Goal: Transaction & Acquisition: Download file/media

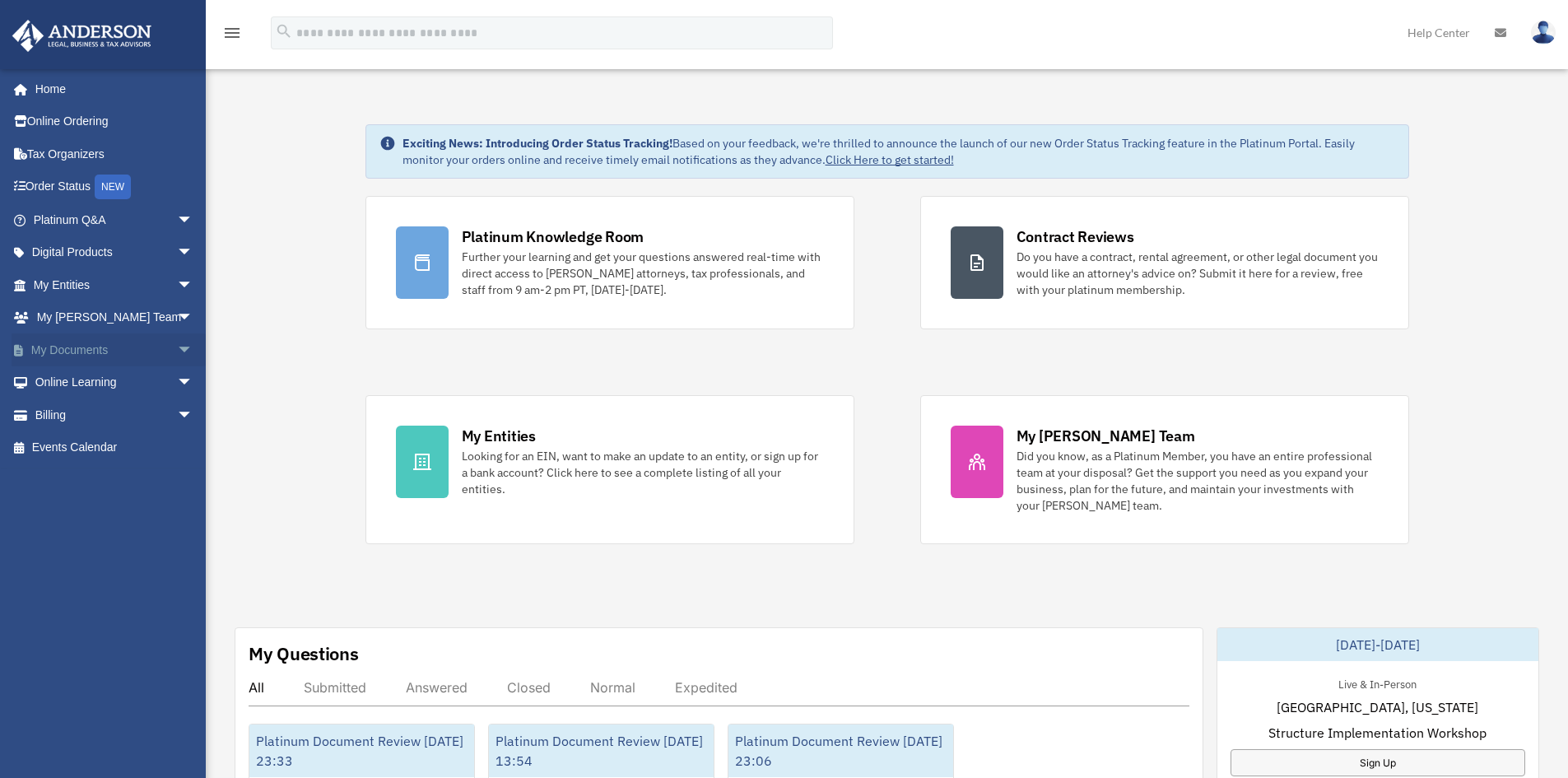
click at [84, 343] on link "My Documents arrow_drop_down" at bounding box center [115, 349] width 206 height 33
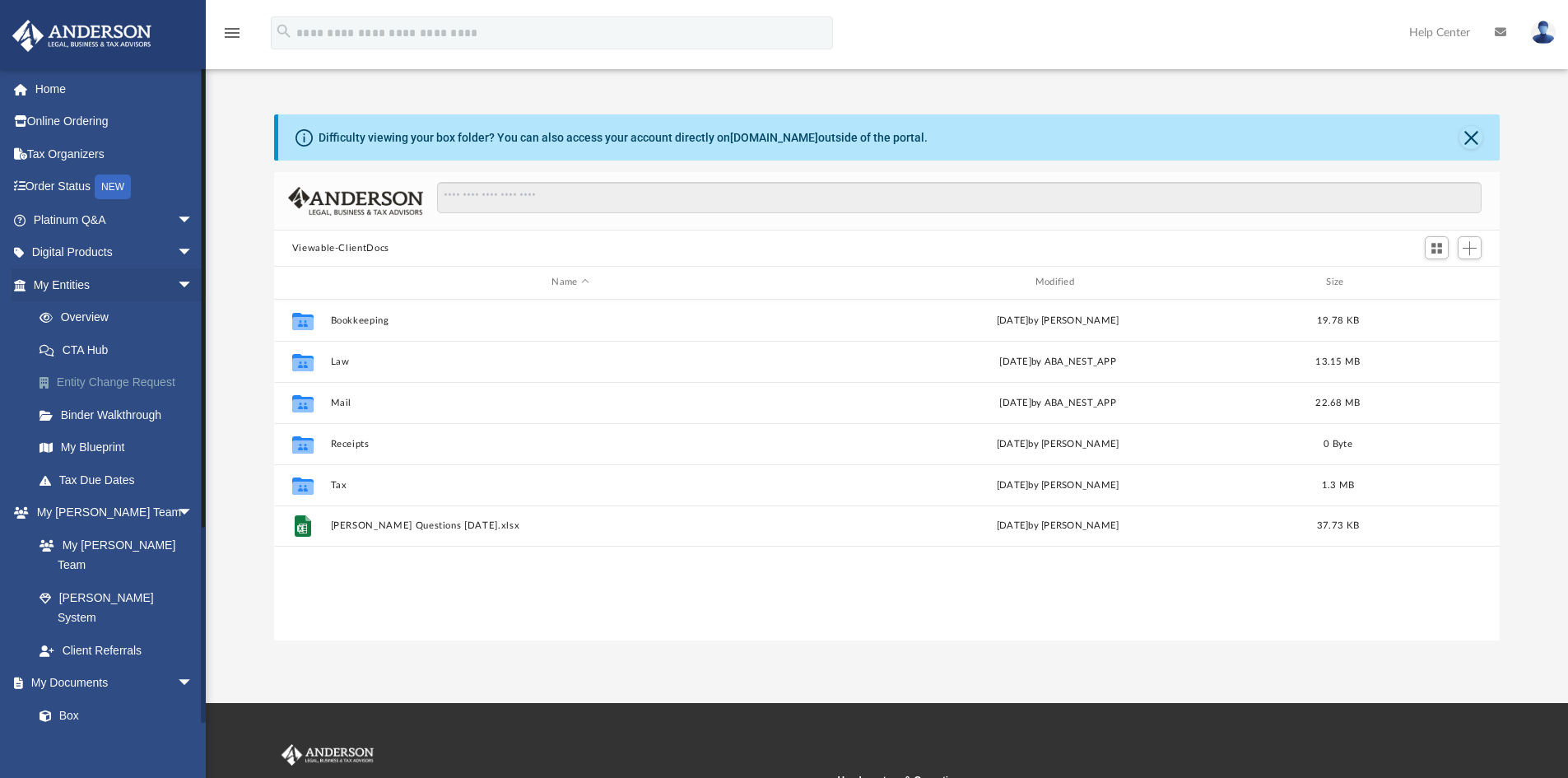
scroll to position [362, 1214]
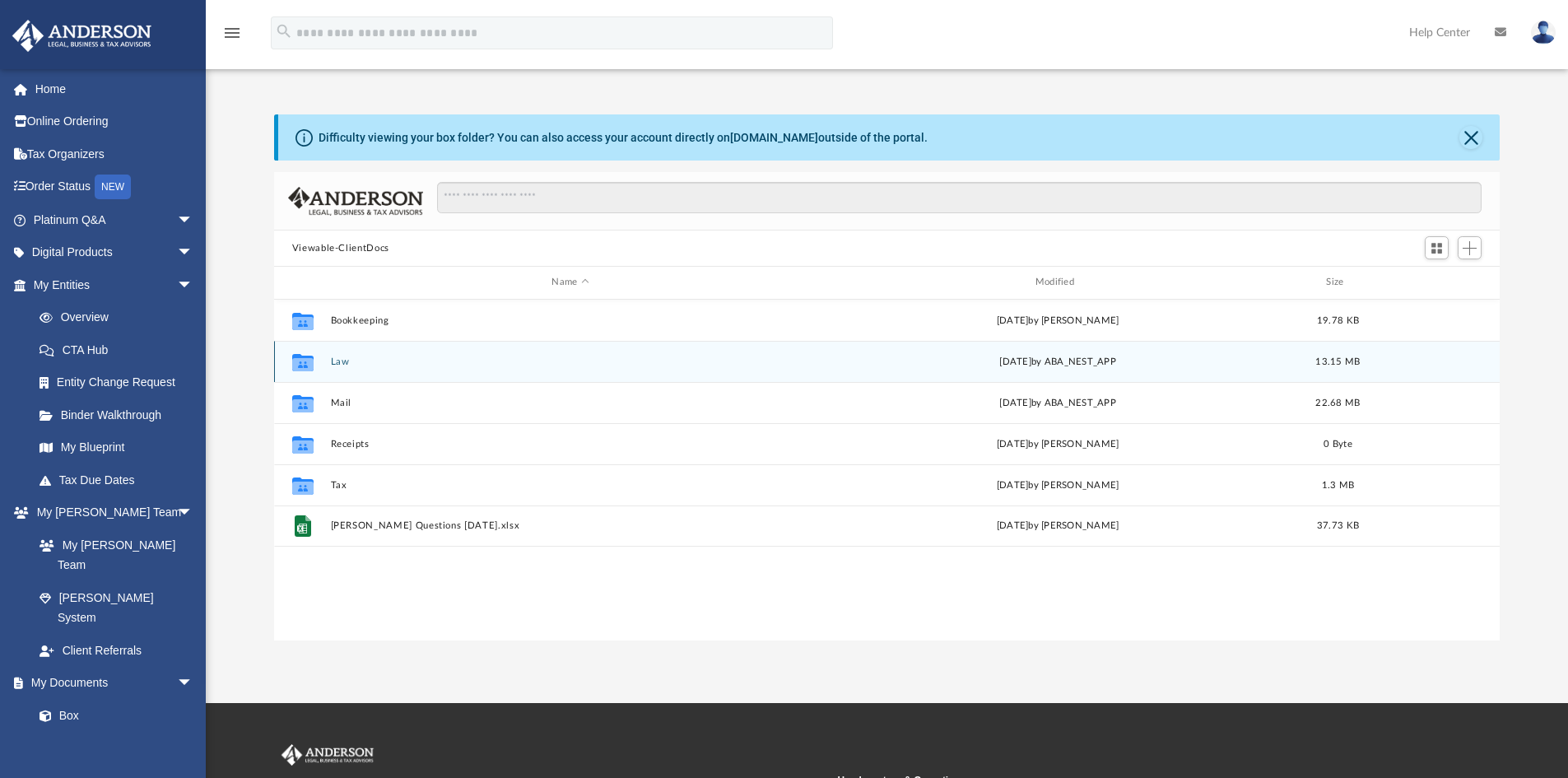
click at [339, 363] on button "Law" at bounding box center [570, 361] width 480 height 11
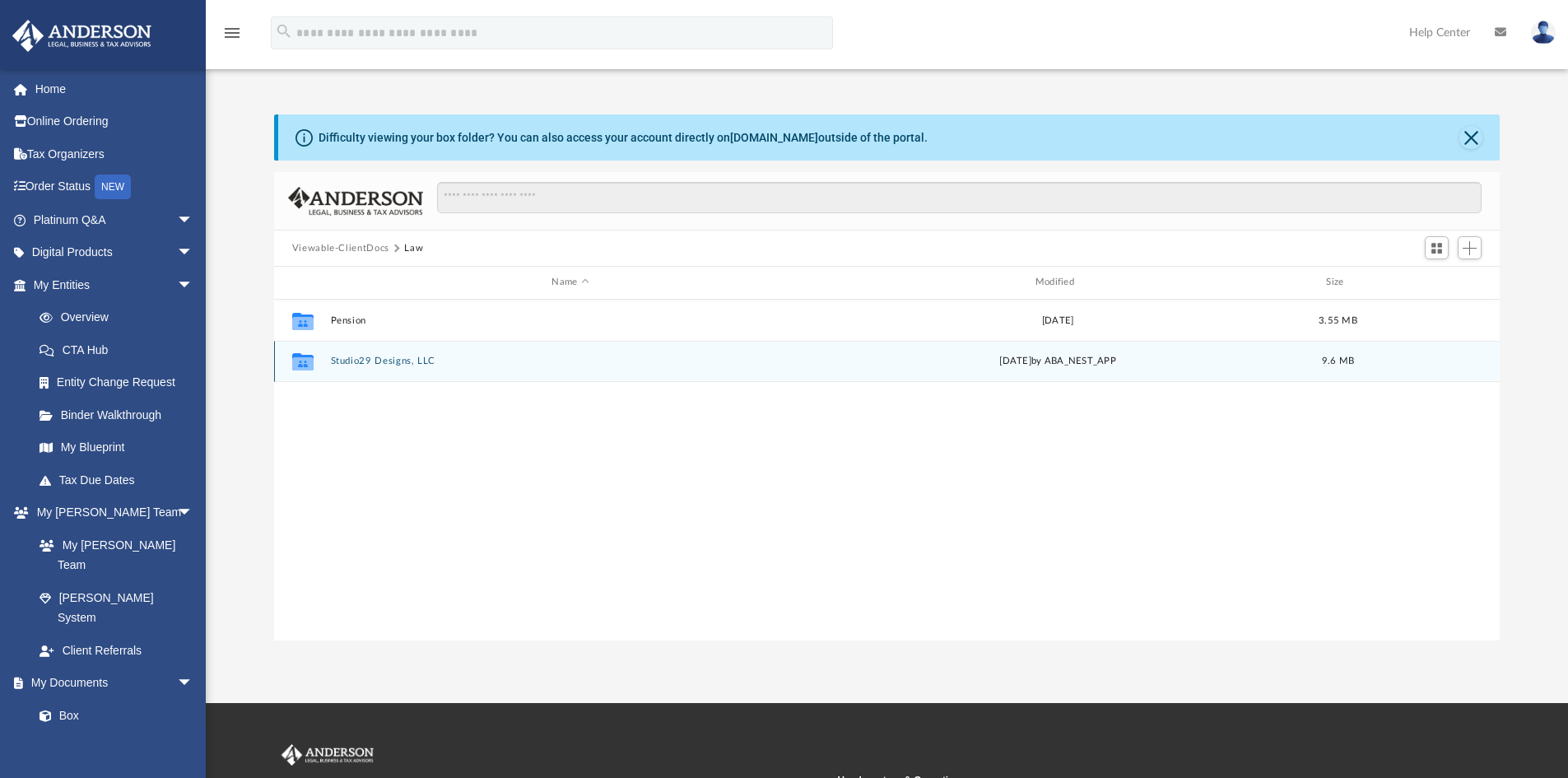
click at [382, 359] on button "Studio29 Designs, LLC" at bounding box center [570, 360] width 480 height 11
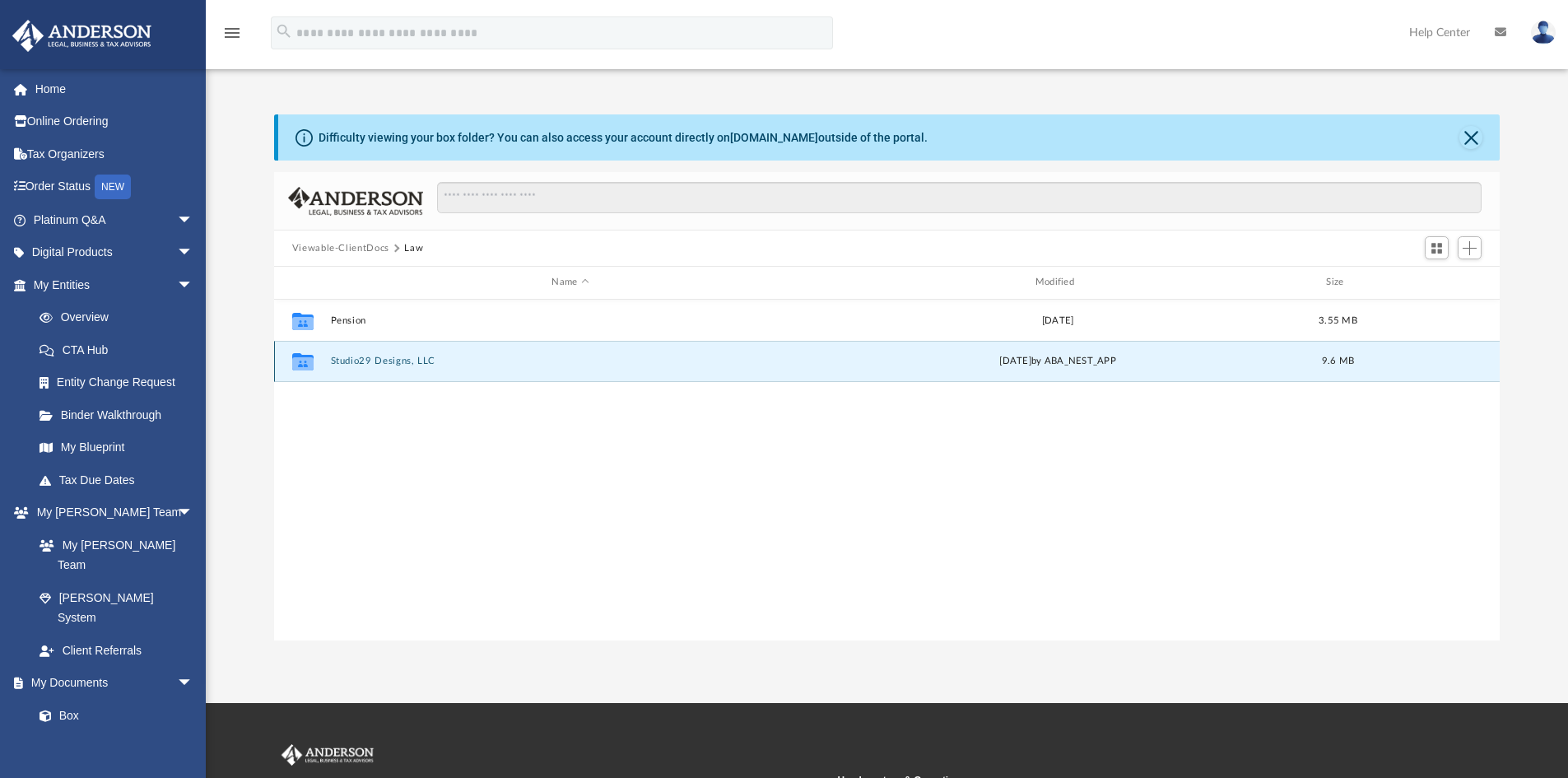
click at [382, 359] on button "Studio29 Designs, LLC" at bounding box center [570, 360] width 480 height 11
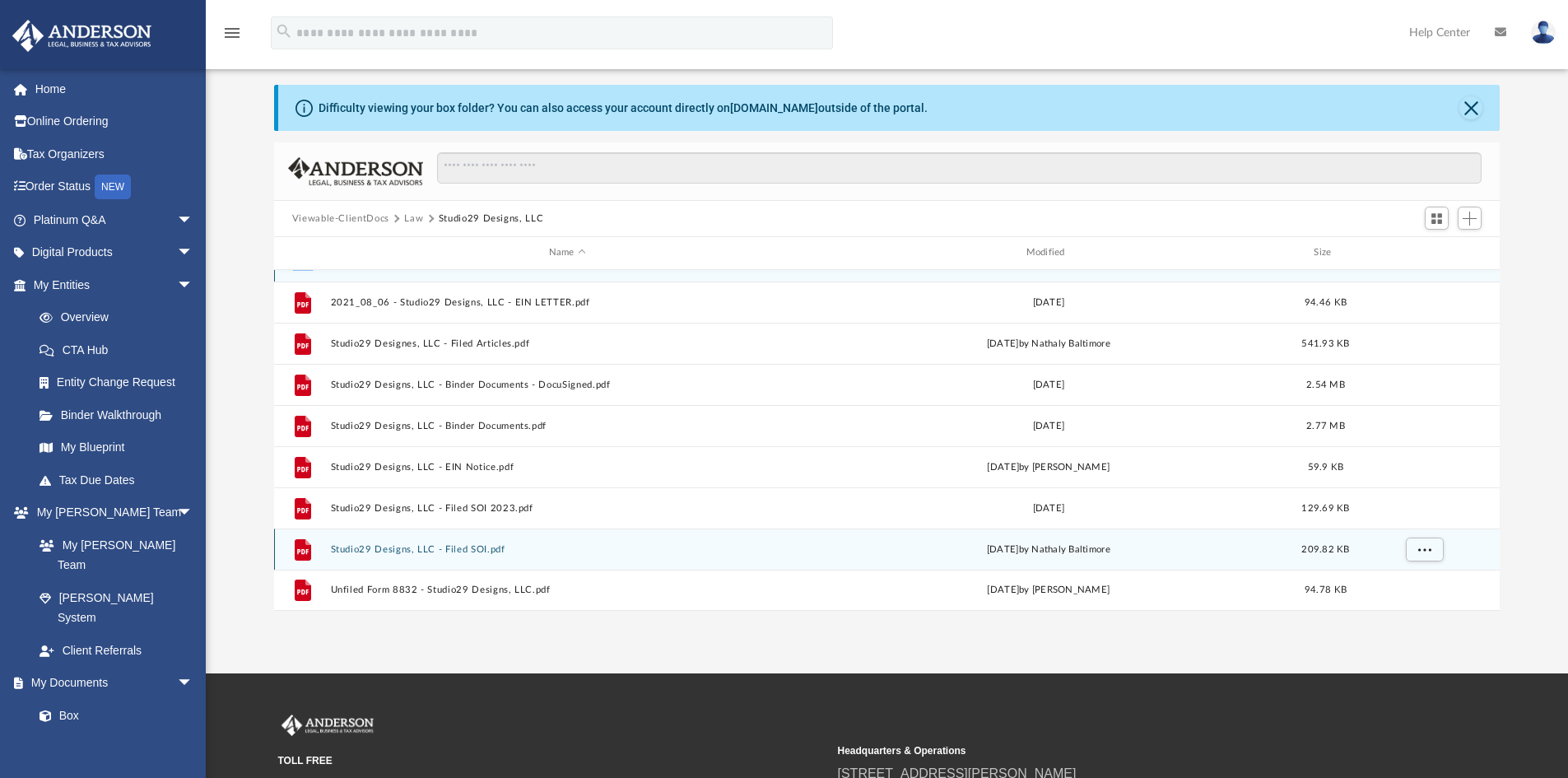
scroll to position [82, 0]
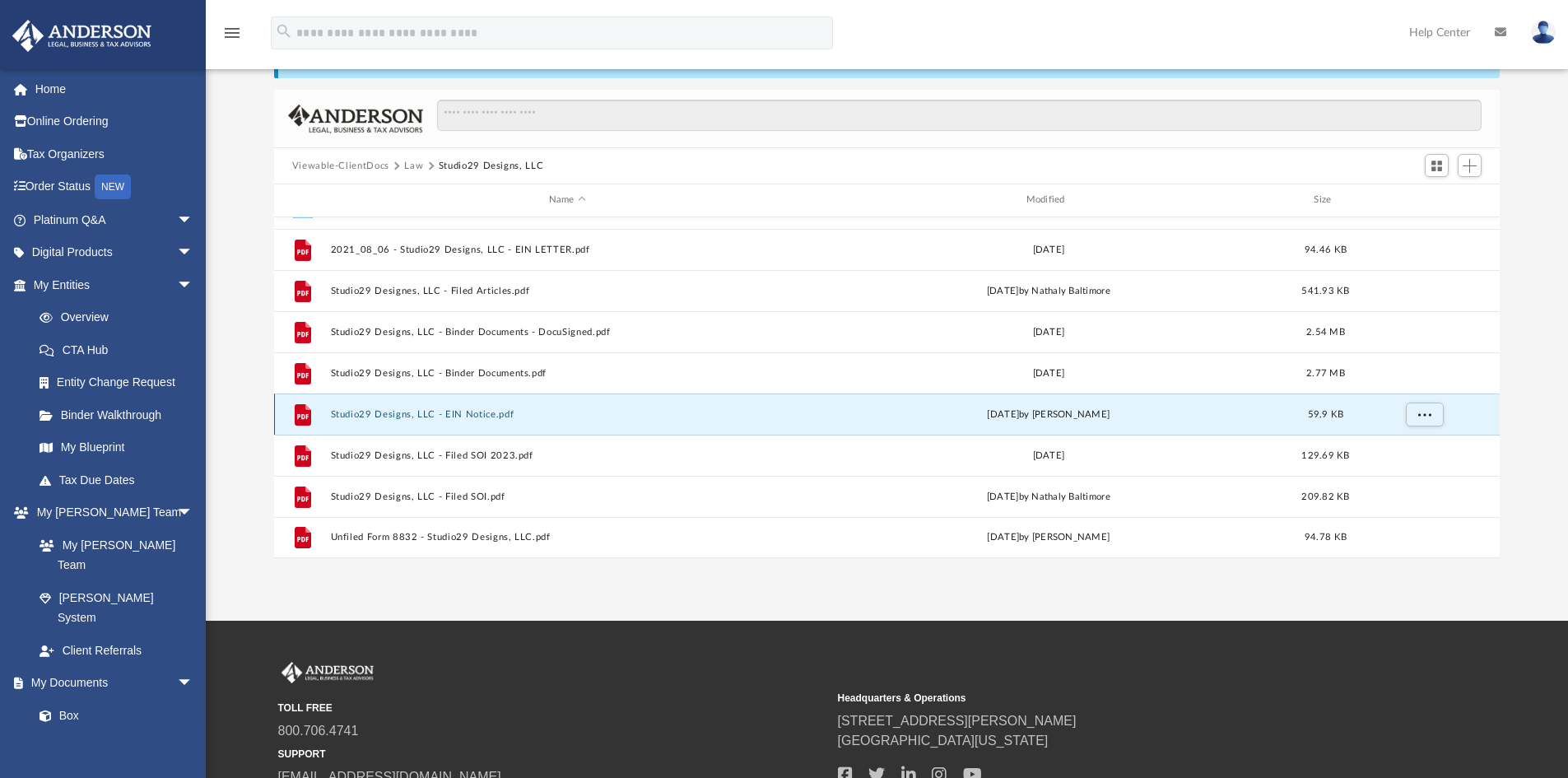
click at [507, 411] on button "Studio29 Designs, LLC - EIN Notice.pdf" at bounding box center [567, 414] width 474 height 11
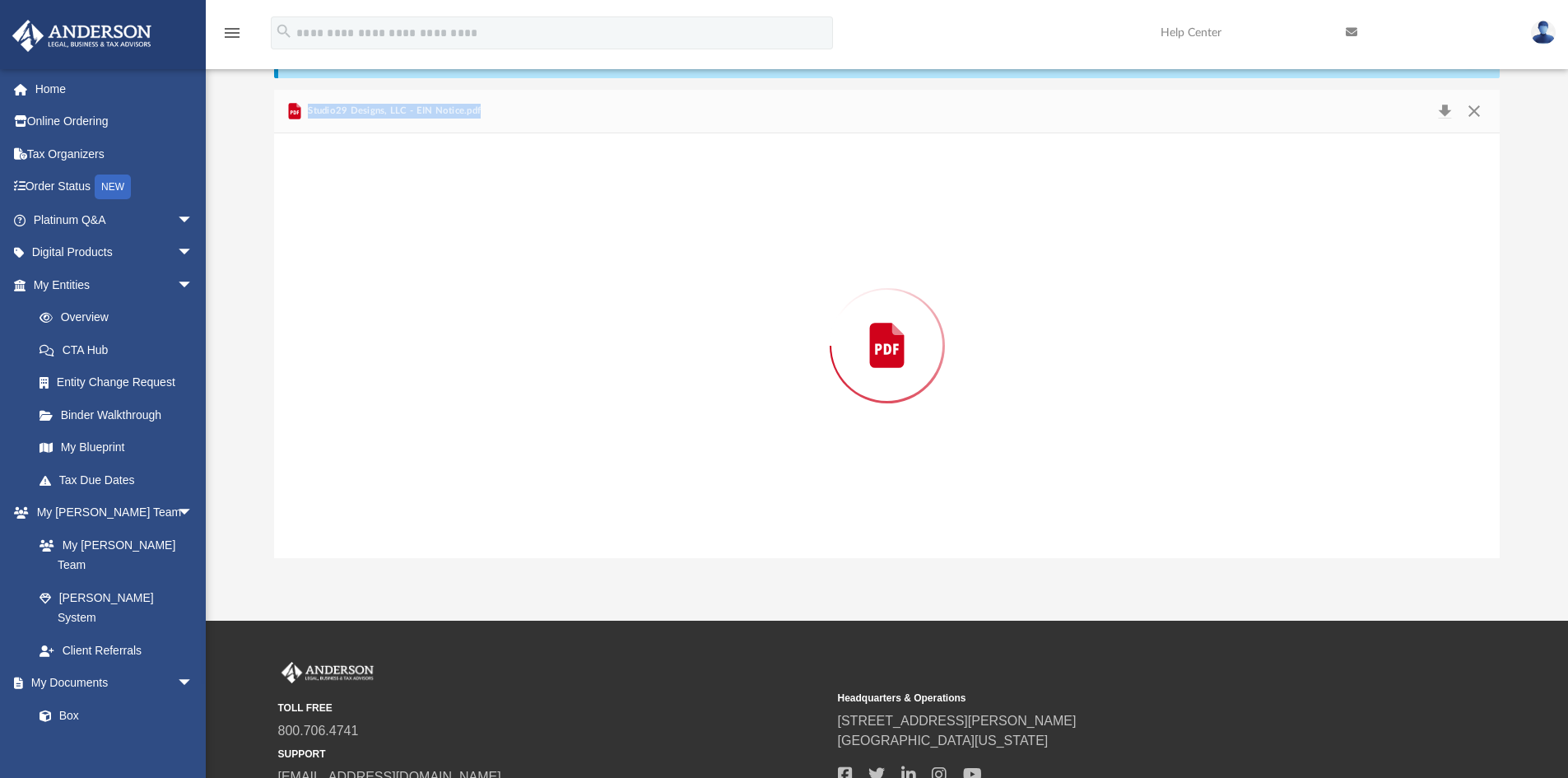
click at [507, 411] on div "Preview" at bounding box center [888, 346] width 1227 height 425
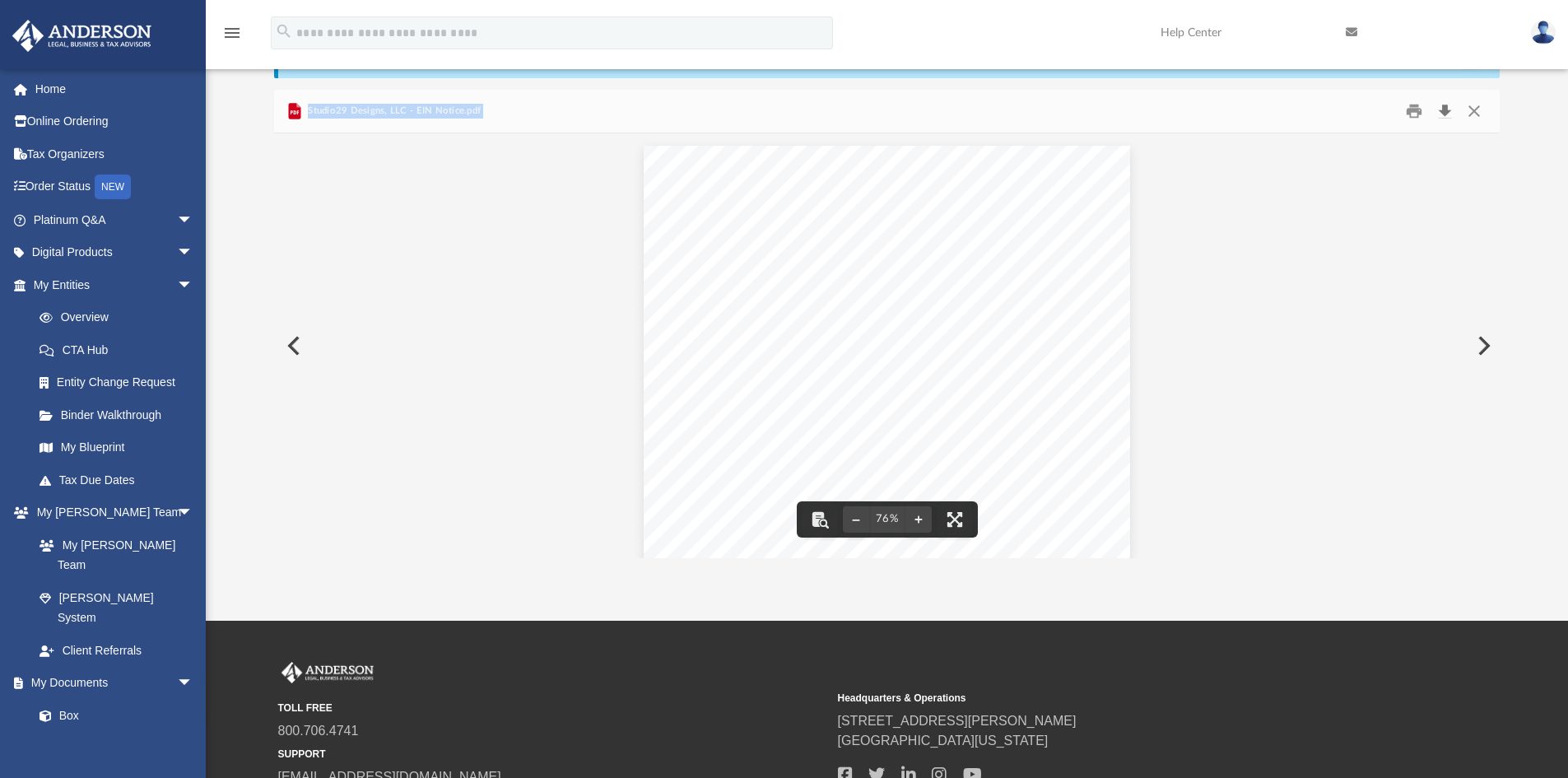
click at [1446, 109] on button "Download" at bounding box center [1444, 111] width 29 height 26
